Goal: Task Accomplishment & Management: Complete application form

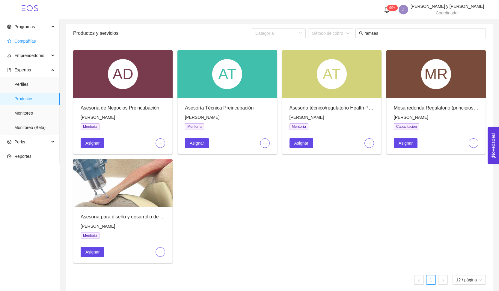
click at [35, 43] on span "Compañías" at bounding box center [25, 41] width 22 height 5
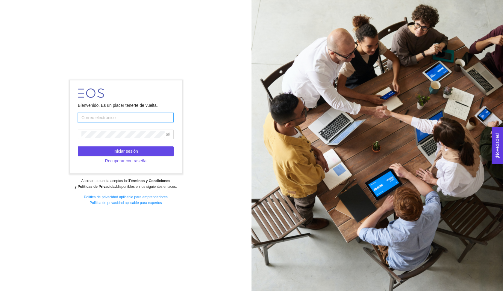
type input "[EMAIL_ADDRESS][DOMAIN_NAME]"
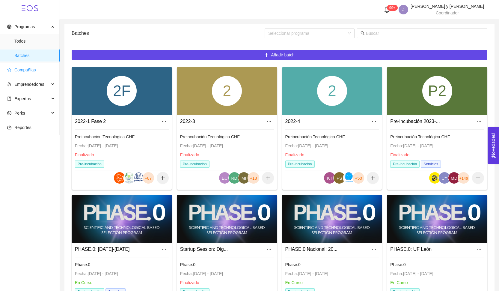
click at [32, 70] on span "Compañías" at bounding box center [25, 69] width 22 height 5
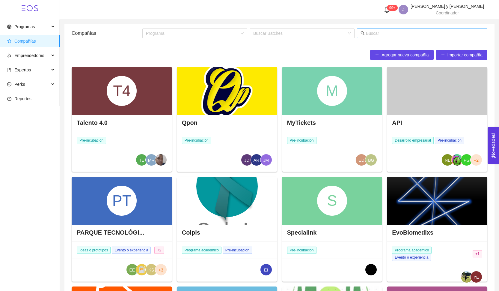
click at [385, 34] on input "text" at bounding box center [425, 33] width 118 height 7
click at [382, 36] on input "team" at bounding box center [425, 33] width 118 height 7
type input "t"
type input "naica"
click at [37, 39] on span "Compañías" at bounding box center [31, 41] width 48 height 12
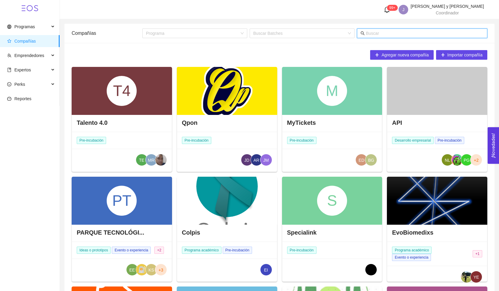
click at [381, 31] on input "text" at bounding box center [425, 33] width 118 height 7
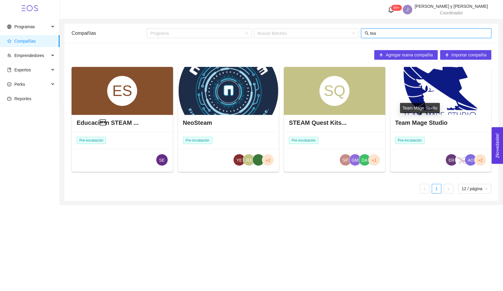
type input "tea"
click at [412, 111] on div "Team Mage Studio" at bounding box center [420, 108] width 40 height 10
click at [412, 125] on h4 "Team Mage Studio" at bounding box center [422, 122] width 52 height 8
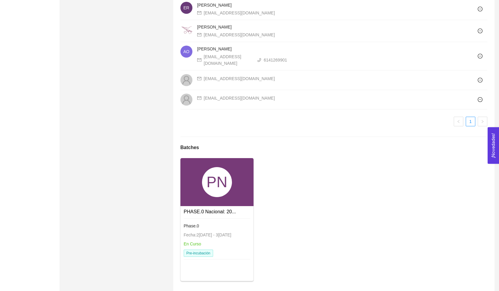
scroll to position [508, 0]
click at [202, 174] on div "PN" at bounding box center [217, 182] width 30 height 30
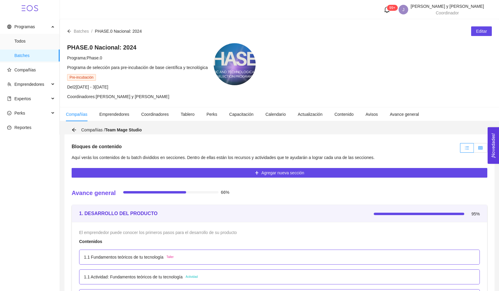
click at [482, 148] on icon "table" at bounding box center [480, 147] width 4 height 3
click at [474, 149] on input "radio" at bounding box center [474, 149] width 0 height 0
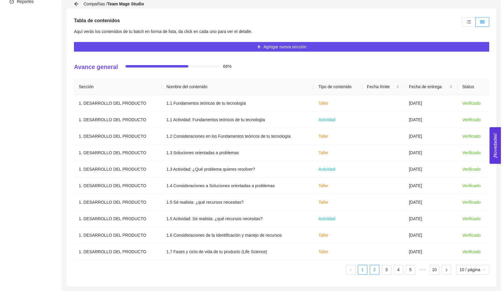
scroll to position [126, 0]
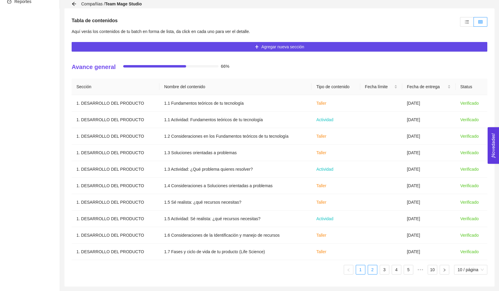
click at [369, 270] on link "2" at bounding box center [372, 269] width 9 height 9
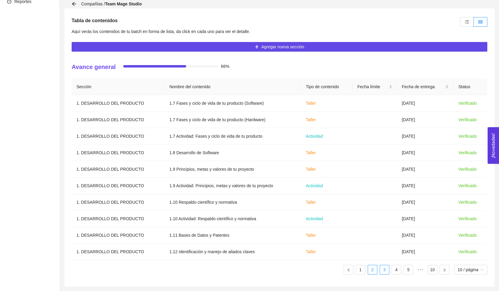
click at [381, 270] on link "3" at bounding box center [384, 269] width 9 height 9
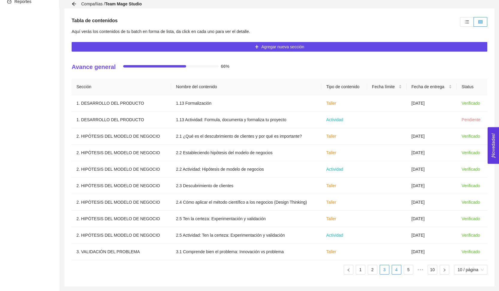
click at [392, 271] on link "4" at bounding box center [396, 269] width 9 height 9
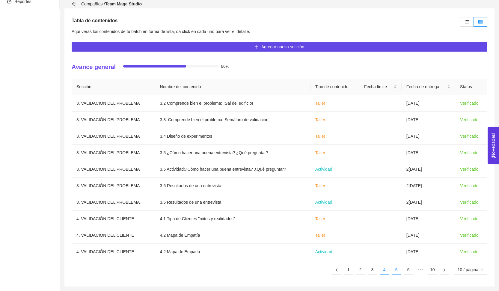
click at [397, 271] on link "5" at bounding box center [396, 269] width 9 height 9
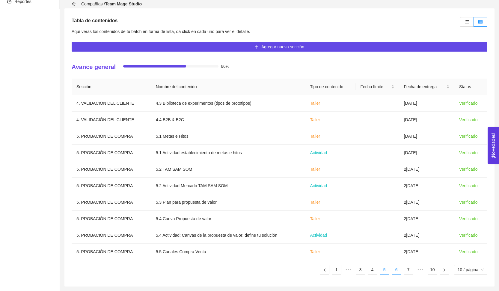
click at [397, 271] on link "6" at bounding box center [396, 269] width 9 height 9
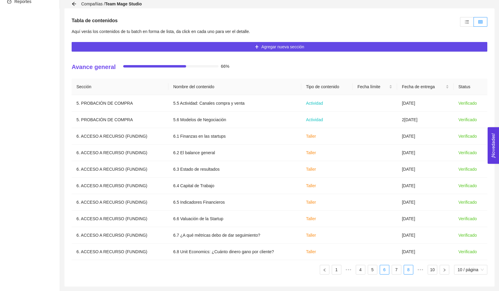
click at [405, 271] on link "8" at bounding box center [408, 269] width 9 height 9
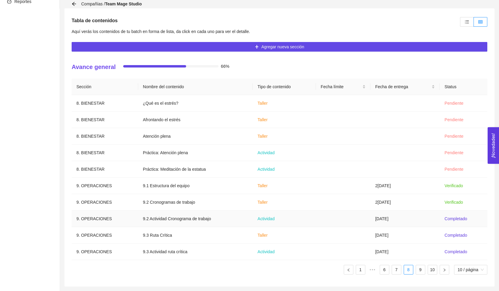
click at [402, 216] on td "27/08/2025" at bounding box center [404, 218] width 69 height 16
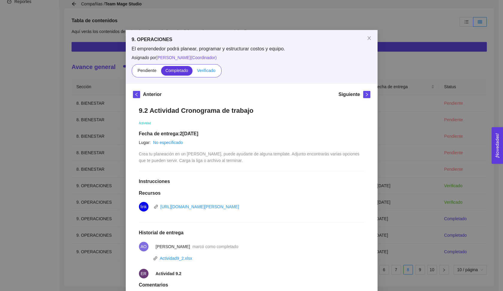
scroll to position [0, 0]
click at [207, 73] on label "Verificado" at bounding box center [206, 71] width 27 height 10
click at [193, 72] on input "Verificado" at bounding box center [193, 72] width 0 height 0
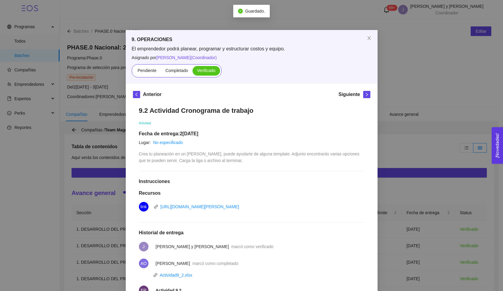
click at [365, 99] on div "Siguiente" at bounding box center [355, 96] width 32 height 10
click at [366, 93] on icon "right" at bounding box center [367, 94] width 4 height 4
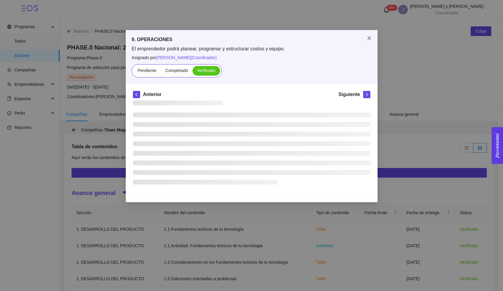
click at [372, 34] on span "Close" at bounding box center [369, 38] width 17 height 17
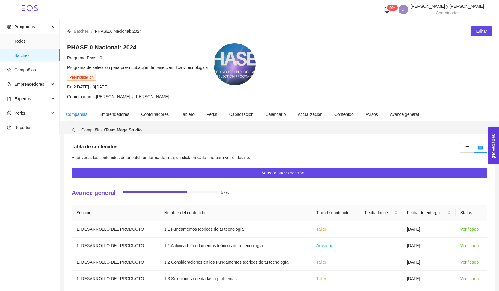
scroll to position [58, 0]
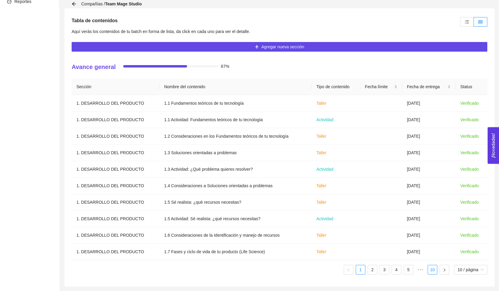
click at [432, 271] on link "10" at bounding box center [432, 269] width 9 height 9
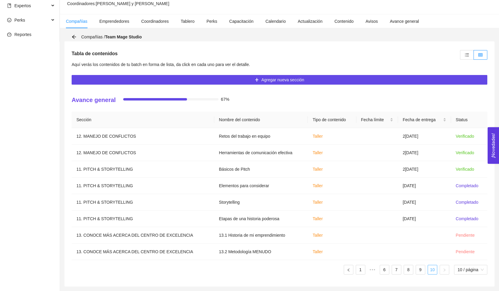
scroll to position [93, 0]
click at [464, 52] on label at bounding box center [467, 55] width 14 height 10
click at [460, 56] on input "radio" at bounding box center [460, 56] width 0 height 0
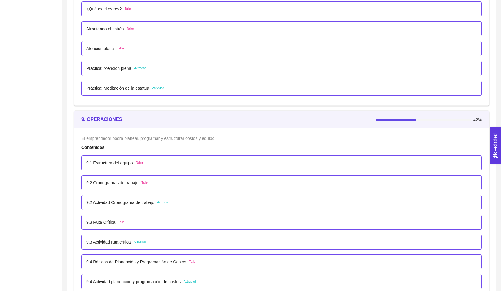
scroll to position [2042, 0]
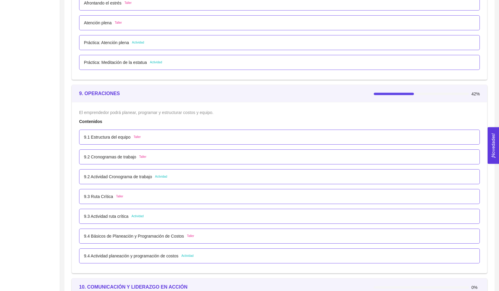
click at [141, 157] on div "9.2 Cronogramas de trabajo Taller" at bounding box center [115, 156] width 62 height 7
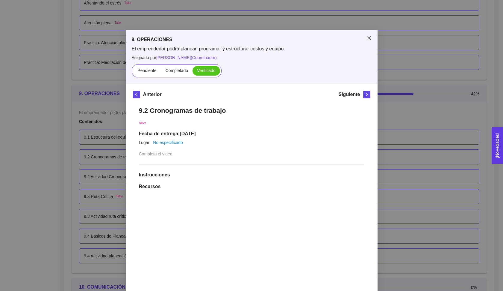
click at [367, 41] on span "Close" at bounding box center [369, 38] width 17 height 17
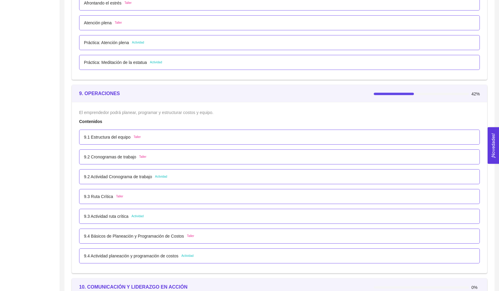
click at [143, 174] on p "9.2 Actividad Cronograma de trabajo" at bounding box center [118, 176] width 68 height 7
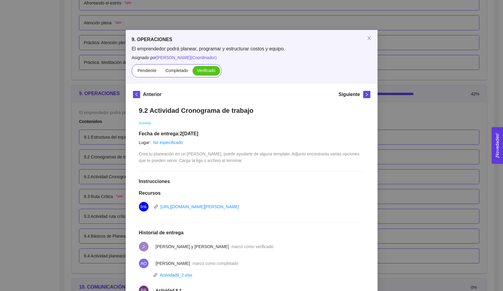
scroll to position [45, 0]
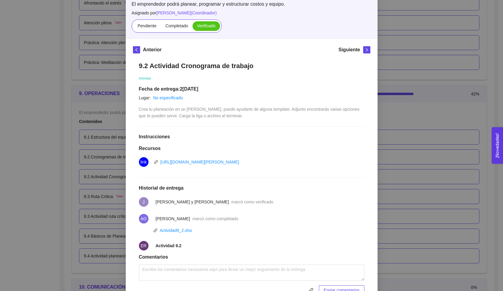
click at [414, 118] on div "9. OPERACIONES El emprendedor podrá planear, programar y estructurar costos y e…" at bounding box center [251, 145] width 503 height 291
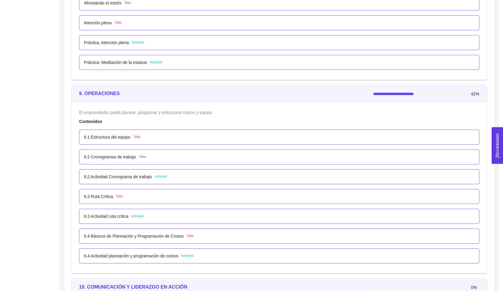
scroll to position [0, 0]
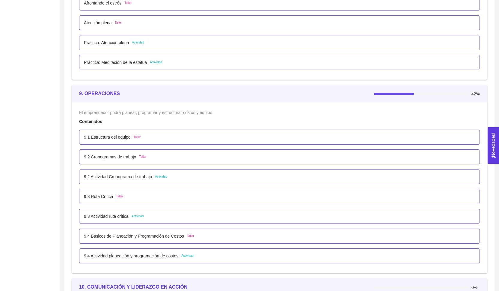
click at [120, 197] on span "Taller" at bounding box center [119, 196] width 7 height 5
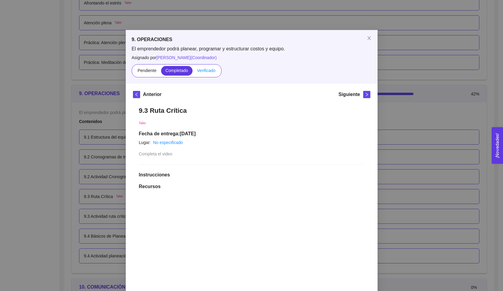
click at [207, 73] on label "Verificado" at bounding box center [206, 71] width 27 height 10
click at [193, 72] on input "Verificado" at bounding box center [193, 72] width 0 height 0
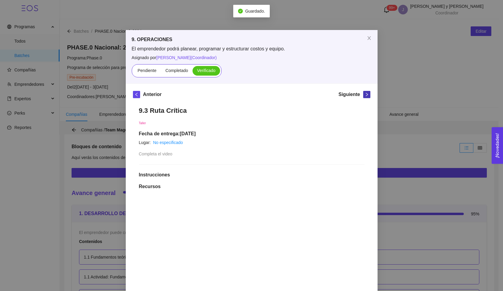
click at [367, 97] on button "button" at bounding box center [366, 94] width 7 height 7
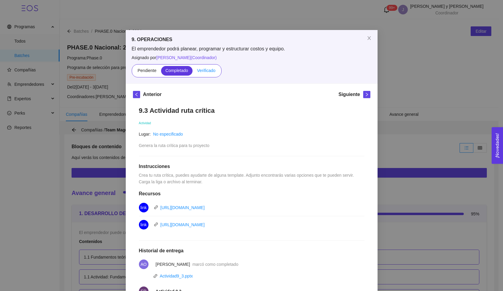
click at [202, 73] on label "Verificado" at bounding box center [206, 71] width 27 height 10
click at [193, 72] on input "Verificado" at bounding box center [193, 72] width 0 height 0
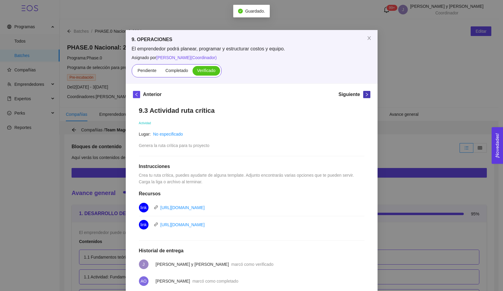
click at [366, 96] on icon "right" at bounding box center [367, 94] width 4 height 4
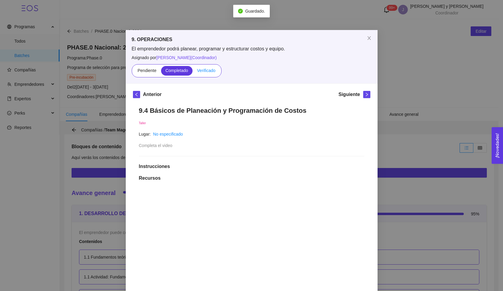
click at [200, 73] on span "Verificado" at bounding box center [206, 70] width 18 height 5
click at [193, 72] on input "Verificado" at bounding box center [193, 72] width 0 height 0
click at [365, 95] on icon "right" at bounding box center [367, 94] width 4 height 4
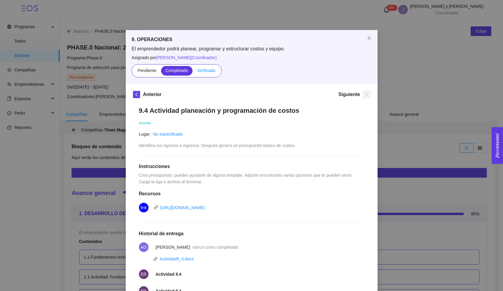
click at [211, 74] on label "Verificado" at bounding box center [206, 71] width 27 height 10
click at [193, 72] on input "Verificado" at bounding box center [193, 72] width 0 height 0
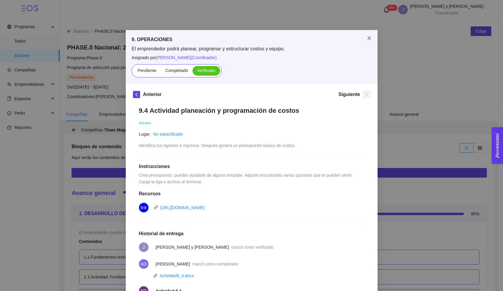
click at [367, 37] on icon "close" at bounding box center [369, 38] width 5 height 5
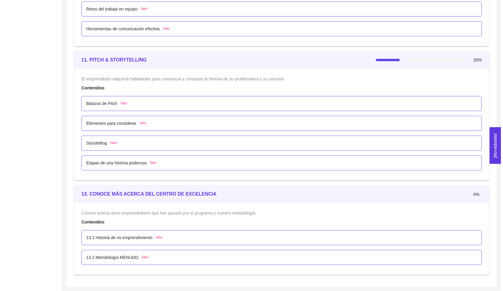
scroll to position [2576, 0]
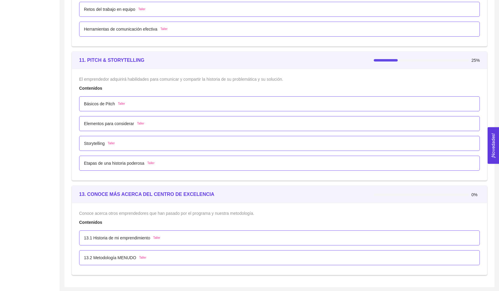
click at [113, 121] on p "Elementos para considerar" at bounding box center [109, 123] width 50 height 7
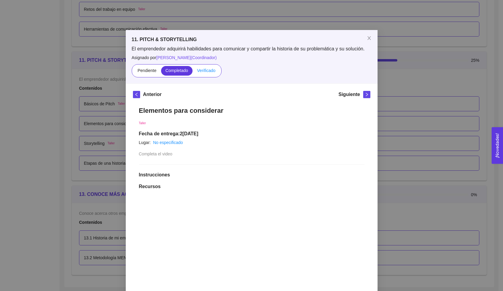
click at [206, 70] on span "Verificado" at bounding box center [206, 70] width 18 height 5
click at [193, 72] on input "Verificado" at bounding box center [193, 72] width 0 height 0
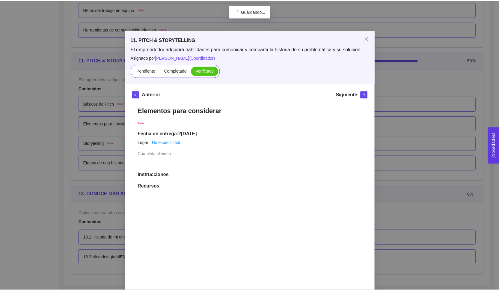
scroll to position [0, 0]
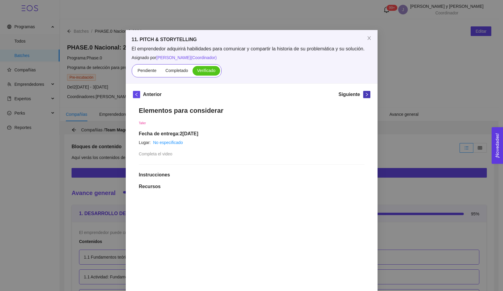
click at [366, 93] on icon "right" at bounding box center [367, 94] width 4 height 4
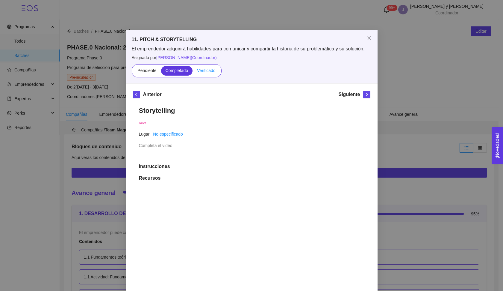
click at [202, 73] on label "Verificado" at bounding box center [206, 71] width 27 height 10
click at [193, 72] on input "Verificado" at bounding box center [193, 72] width 0 height 0
click at [365, 96] on icon "right" at bounding box center [367, 94] width 4 height 4
click at [207, 70] on span "Verificado" at bounding box center [206, 70] width 18 height 5
click at [193, 72] on input "Verificado" at bounding box center [193, 72] width 0 height 0
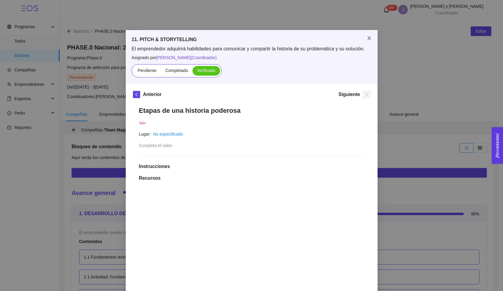
click at [366, 43] on span "Close" at bounding box center [369, 38] width 17 height 17
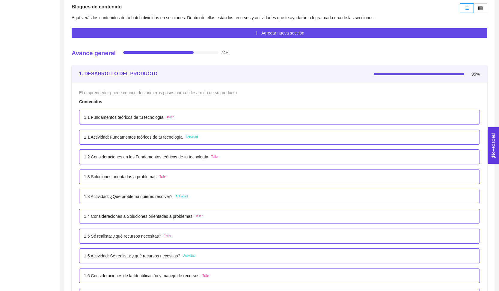
scroll to position [99, 0]
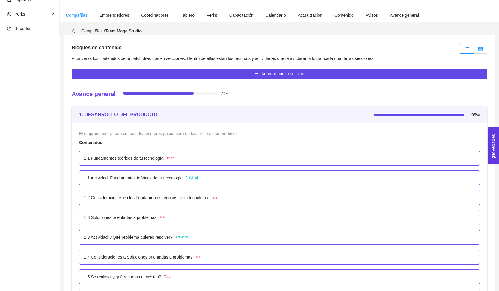
click at [483, 50] on label at bounding box center [480, 49] width 13 height 10
click at [474, 50] on input "radio" at bounding box center [474, 50] width 0 height 0
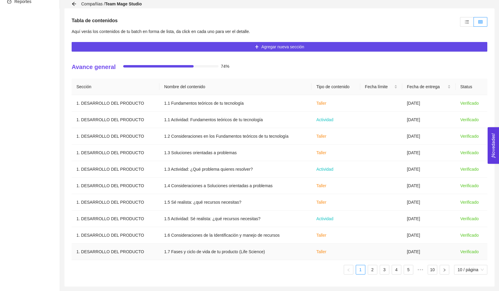
scroll to position [126, 0]
click at [373, 272] on link "2" at bounding box center [372, 269] width 9 height 9
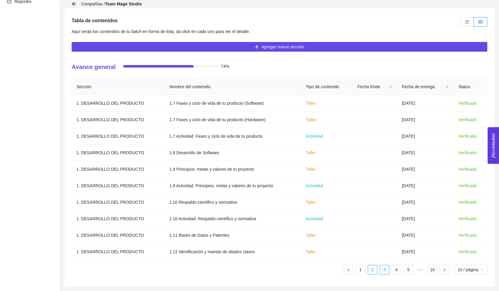
click at [385, 270] on link "3" at bounding box center [384, 269] width 9 height 9
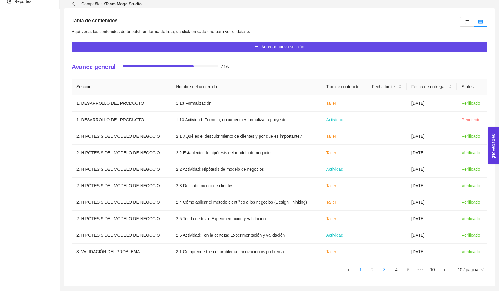
click at [361, 273] on link "1" at bounding box center [360, 269] width 9 height 9
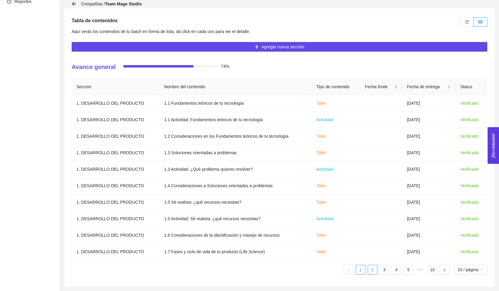
click at [371, 272] on link "2" at bounding box center [372, 269] width 9 height 9
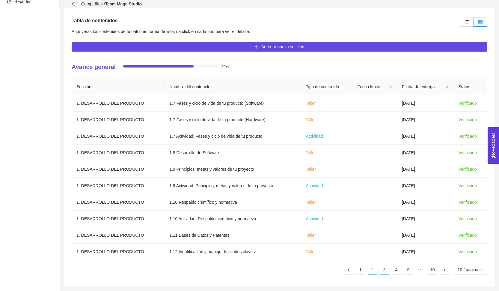
click at [384, 273] on link "3" at bounding box center [384, 269] width 9 height 9
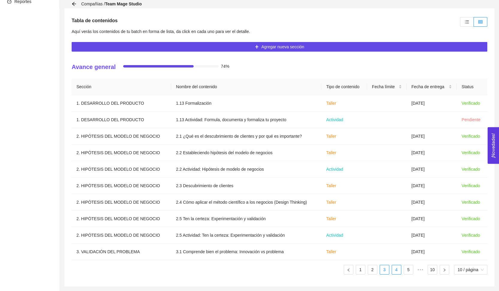
click at [395, 270] on link "4" at bounding box center [396, 269] width 9 height 9
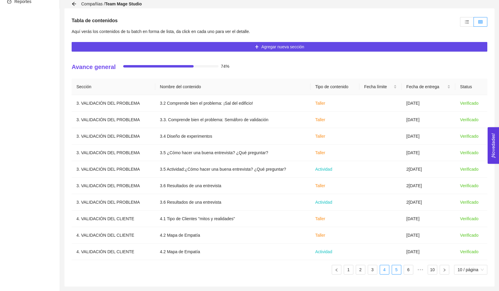
click at [397, 267] on link "5" at bounding box center [396, 269] width 9 height 9
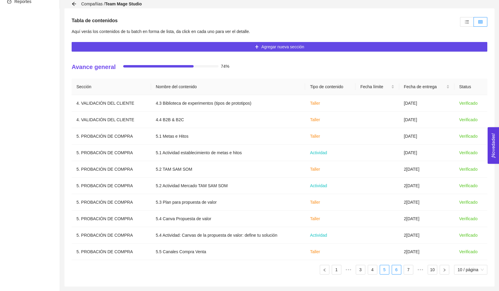
click at [398, 270] on link "6" at bounding box center [396, 269] width 9 height 9
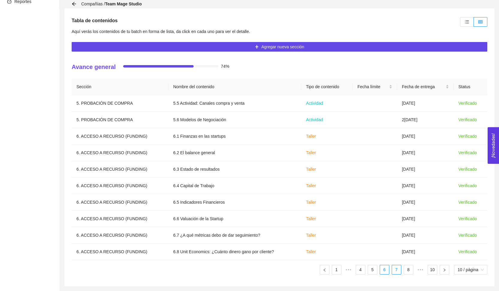
click at [397, 270] on link "7" at bounding box center [396, 269] width 9 height 9
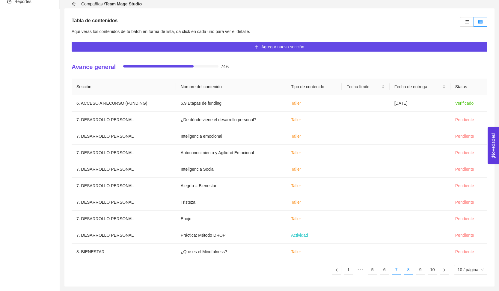
click at [405, 269] on link "8" at bounding box center [408, 269] width 9 height 9
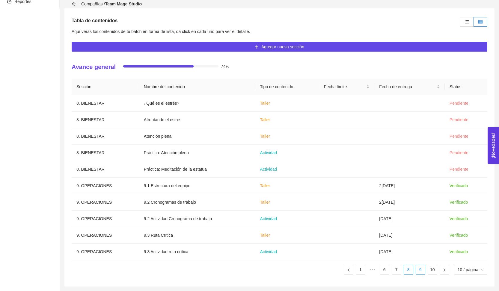
click at [416, 272] on link "9" at bounding box center [420, 269] width 9 height 9
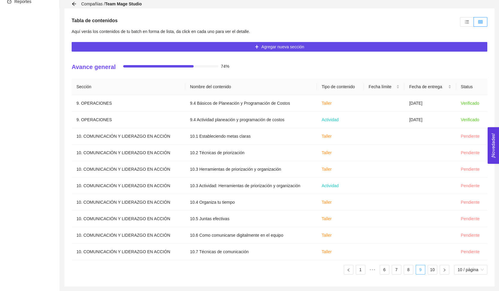
click at [421, 272] on link "9" at bounding box center [420, 269] width 9 height 9
click at [428, 272] on link "10" at bounding box center [432, 269] width 9 height 9
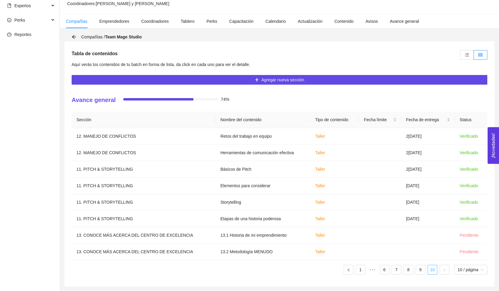
scroll to position [93, 0]
click at [433, 270] on link "10" at bounding box center [432, 269] width 9 height 9
click at [418, 271] on link "9" at bounding box center [420, 269] width 9 height 9
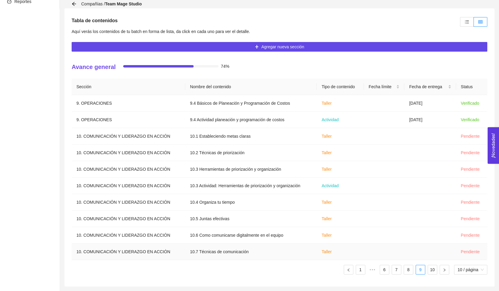
scroll to position [126, 0]
click at [407, 270] on link "8" at bounding box center [408, 269] width 9 height 9
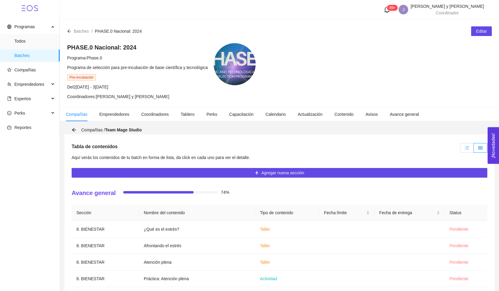
scroll to position [0, 0]
click at [464, 148] on label at bounding box center [467, 148] width 14 height 10
click at [460, 149] on input "radio" at bounding box center [460, 149] width 0 height 0
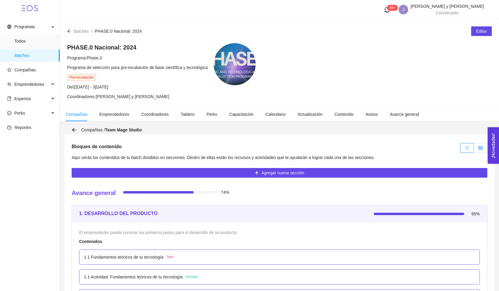
click at [481, 146] on icon "table" at bounding box center [480, 148] width 4 height 4
click at [474, 149] on input "radio" at bounding box center [474, 149] width 0 height 0
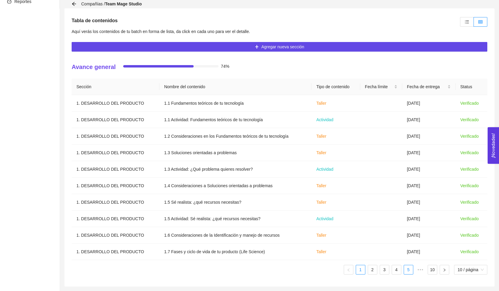
scroll to position [126, 0]
click at [410, 271] on link "5" at bounding box center [408, 269] width 9 height 9
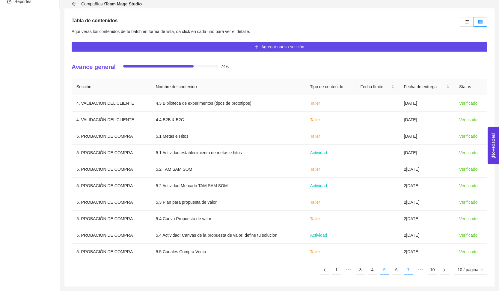
click at [405, 270] on link "7" at bounding box center [408, 269] width 9 height 9
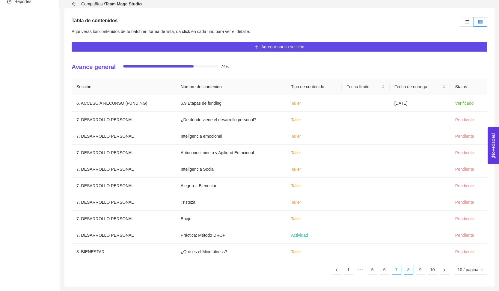
click at [405, 272] on link "8" at bounding box center [408, 269] width 9 height 9
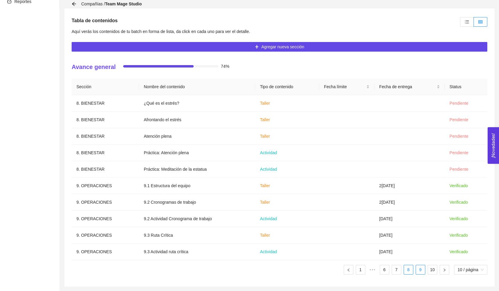
click at [416, 273] on link "9" at bounding box center [420, 269] width 9 height 9
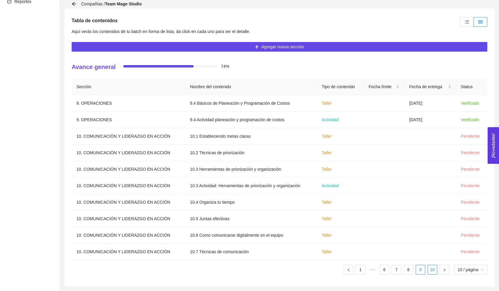
click at [428, 271] on link "10" at bounding box center [432, 269] width 9 height 9
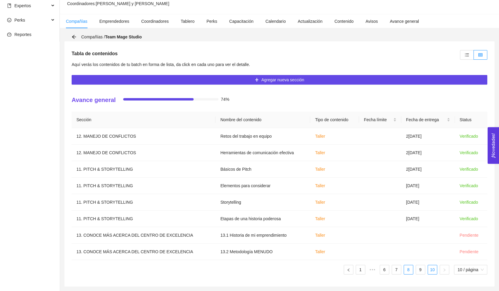
click at [410, 274] on link "8" at bounding box center [408, 269] width 9 height 9
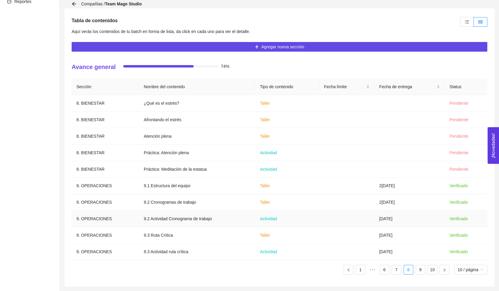
scroll to position [126, 0]
click at [323, 235] on td at bounding box center [346, 235] width 55 height 16
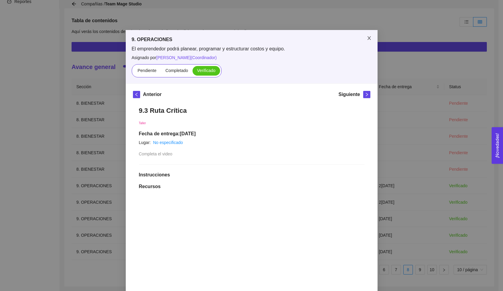
click at [369, 37] on span "Close" at bounding box center [369, 38] width 17 height 17
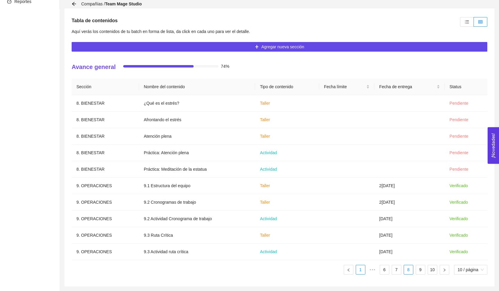
click at [357, 271] on link "1" at bounding box center [360, 269] width 9 height 9
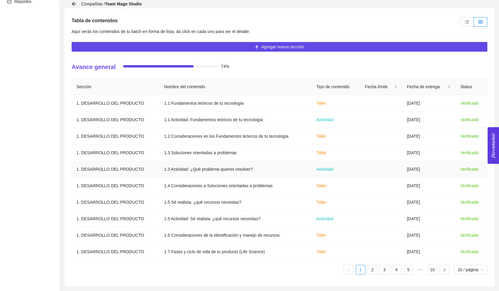
click at [337, 173] on td "Actividad" at bounding box center [335, 169] width 49 height 16
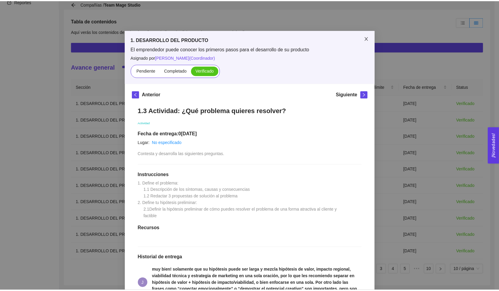
scroll to position [0, 0]
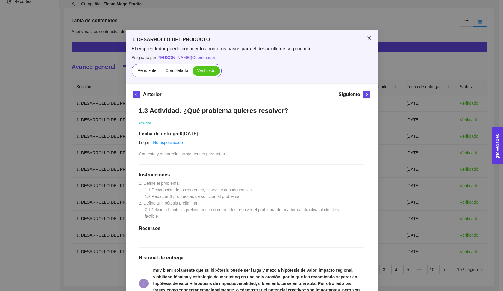
click at [367, 43] on span "Close" at bounding box center [369, 38] width 17 height 17
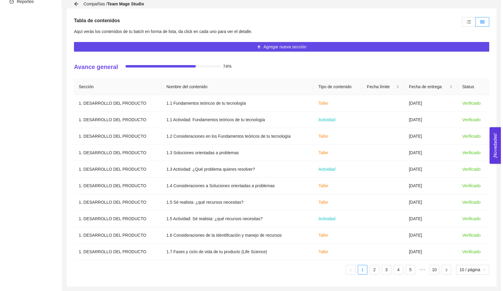
scroll to position [126, 0]
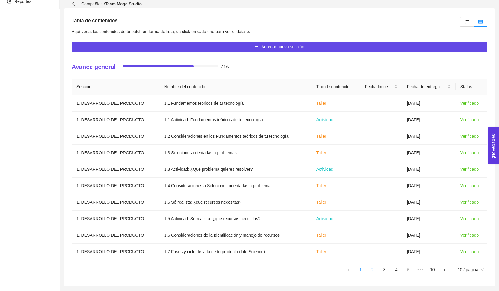
click at [370, 272] on link "2" at bounding box center [372, 269] width 9 height 9
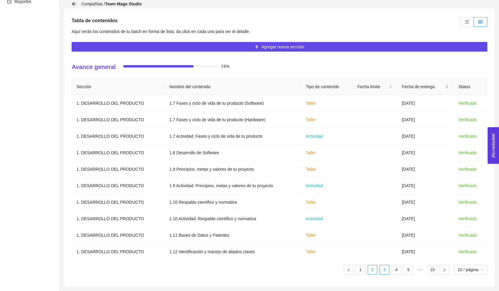
click at [388, 268] on li "3" at bounding box center [385, 270] width 10 height 10
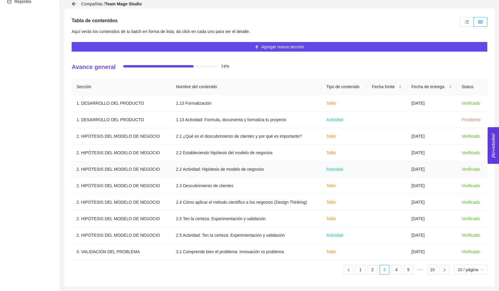
click at [340, 170] on span "Actividad" at bounding box center [334, 169] width 17 height 5
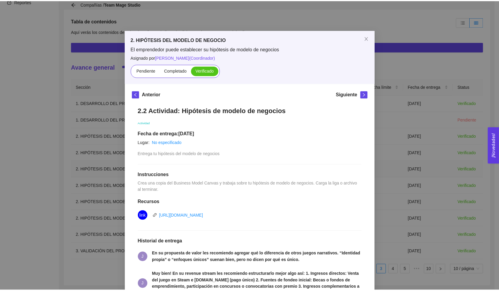
scroll to position [0, 0]
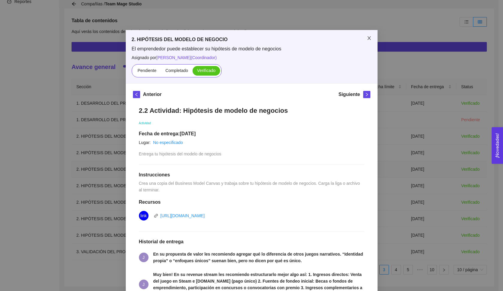
click at [361, 42] on span "Close" at bounding box center [369, 38] width 17 height 17
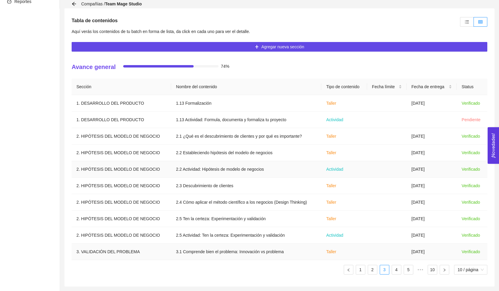
scroll to position [126, 0]
click at [361, 268] on link "1" at bounding box center [360, 269] width 9 height 9
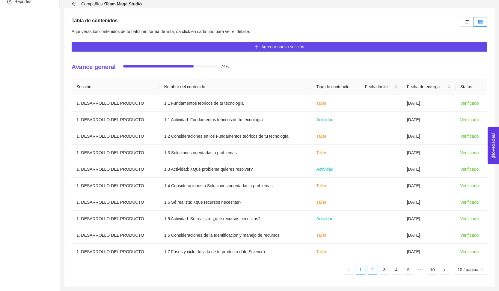
click at [374, 271] on link "2" at bounding box center [372, 269] width 9 height 9
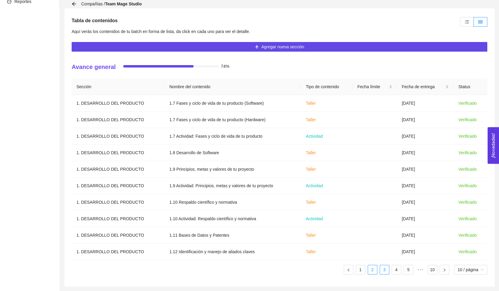
click at [381, 272] on link "3" at bounding box center [384, 269] width 9 height 9
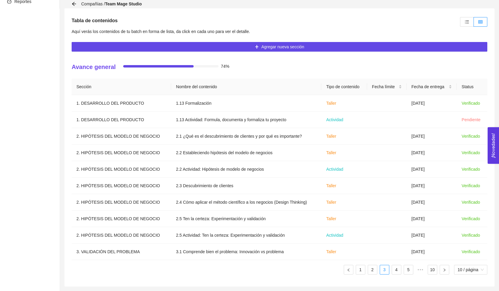
click at [394, 275] on div "Sección Nombre del contenido Tipo de contenido Fecha límite Fecha de entrega St…" at bounding box center [280, 179] width 416 height 200
click at [394, 270] on link "4" at bounding box center [396, 269] width 9 height 9
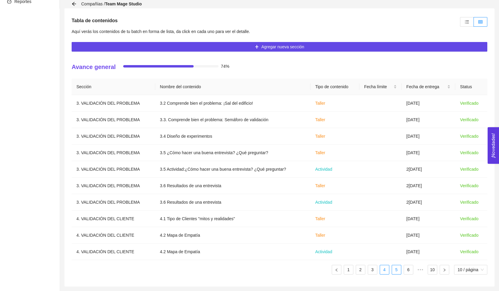
click at [392, 271] on link "5" at bounding box center [396, 269] width 9 height 9
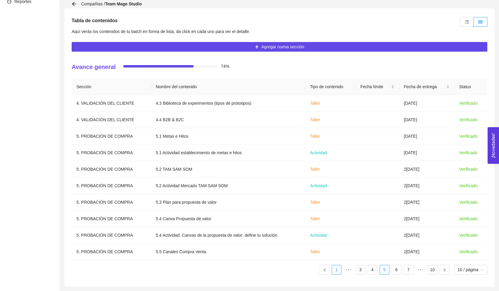
click at [333, 268] on link "1" at bounding box center [336, 269] width 9 height 9
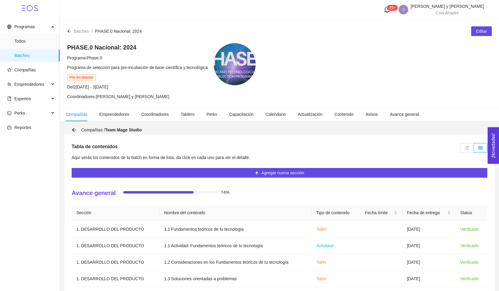
scroll to position [0, 0]
click at [468, 151] on label at bounding box center [467, 148] width 14 height 10
click at [460, 149] on input "radio" at bounding box center [460, 149] width 0 height 0
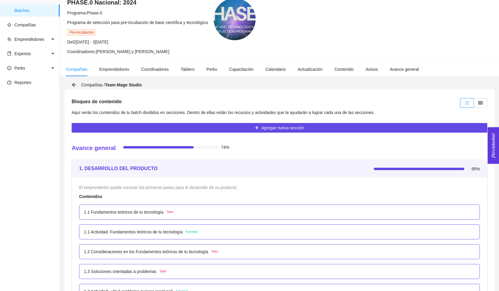
scroll to position [7, 0]
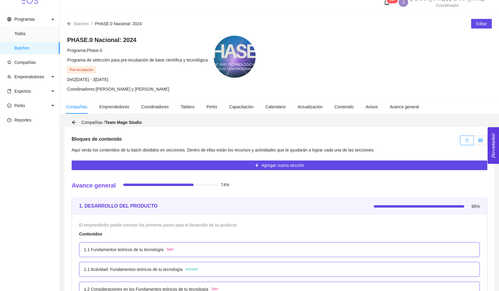
click at [479, 139] on icon "table" at bounding box center [480, 140] width 4 height 4
click at [474, 142] on input "radio" at bounding box center [474, 142] width 0 height 0
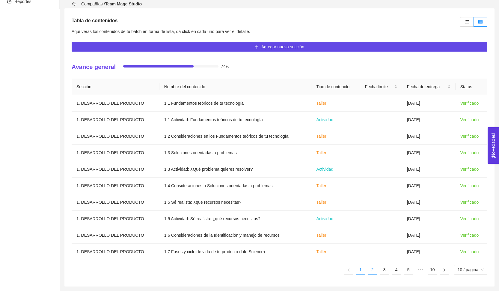
scroll to position [126, 0]
click at [368, 271] on link "2" at bounding box center [372, 269] width 9 height 9
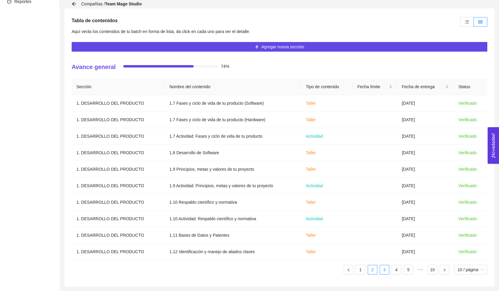
click at [380, 271] on link "3" at bounding box center [384, 269] width 9 height 9
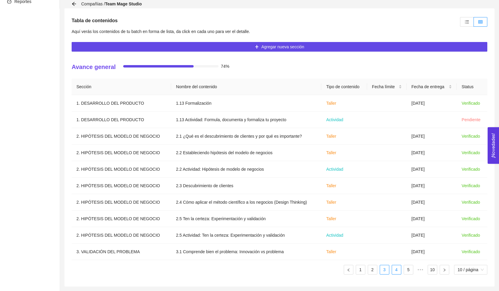
click at [392, 271] on link "4" at bounding box center [396, 269] width 9 height 9
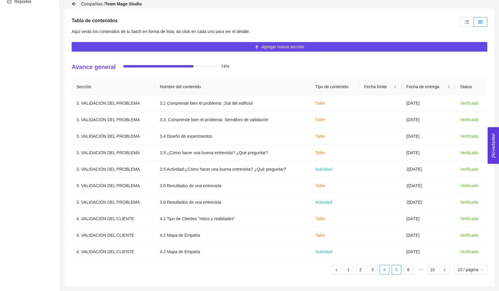
click at [392, 273] on link "5" at bounding box center [396, 269] width 9 height 9
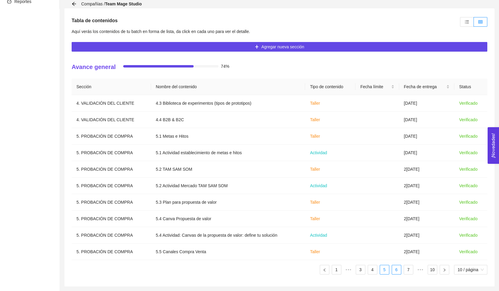
click at [398, 271] on link "6" at bounding box center [396, 269] width 9 height 9
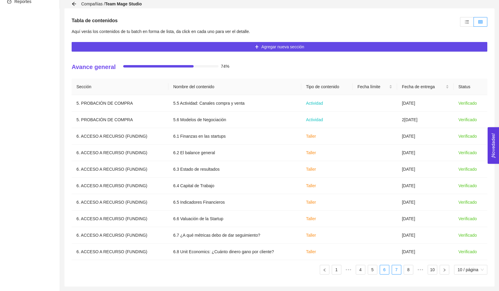
click at [395, 272] on link "7" at bounding box center [396, 269] width 9 height 9
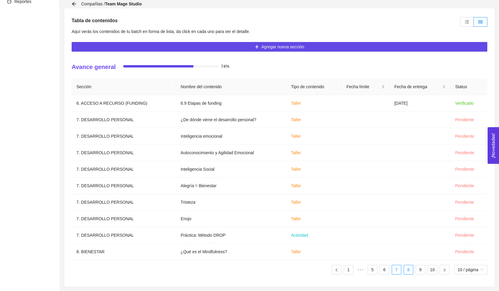
click at [404, 271] on link "8" at bounding box center [408, 269] width 9 height 9
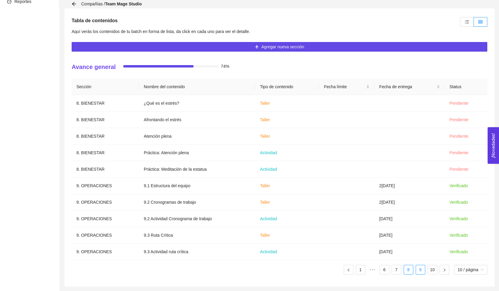
click at [420, 271] on link "9" at bounding box center [420, 269] width 9 height 9
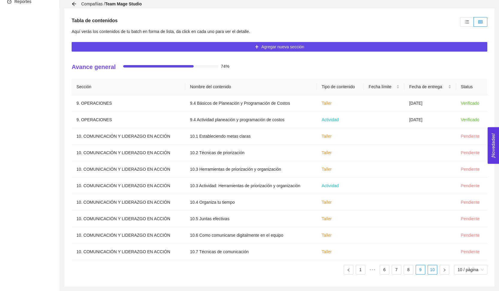
click at [428, 273] on li "10" at bounding box center [433, 270] width 10 height 10
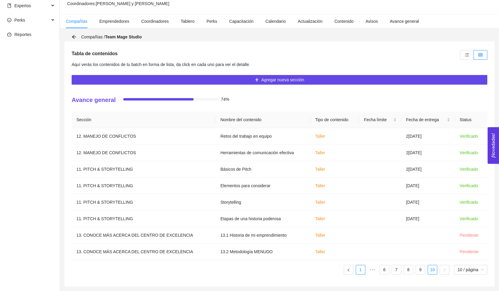
click at [359, 274] on link "1" at bounding box center [360, 269] width 9 height 9
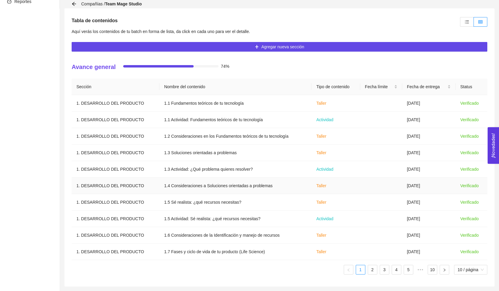
scroll to position [126, 0]
click at [369, 270] on link "2" at bounding box center [372, 269] width 9 height 9
